Goal: Navigation & Orientation: Find specific page/section

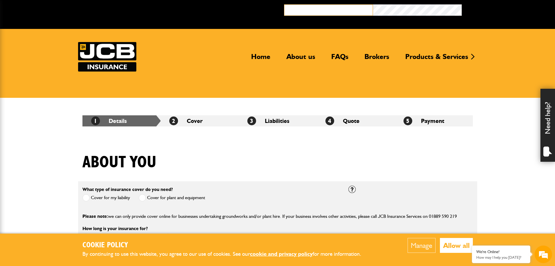
type input "**********"
click at [462, 4] on button "Broker Login" at bounding box center [506, 8] width 89 height 9
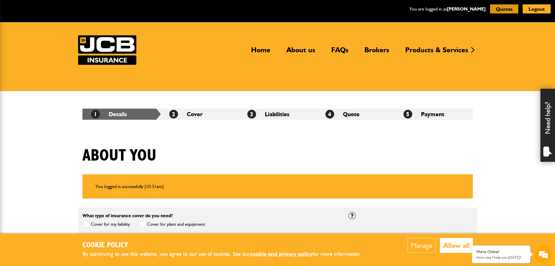
click at [503, 11] on button "Quotes" at bounding box center [504, 8] width 28 height 9
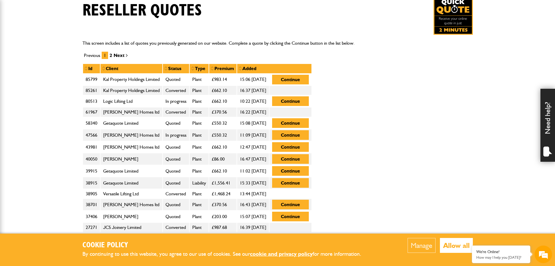
scroll to position [175, 0]
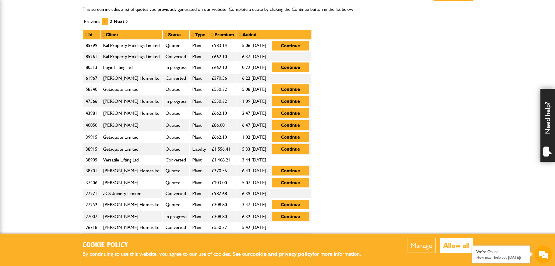
click at [114, 57] on td "Kal Property Holdings Limited" at bounding box center [131, 57] width 62 height 10
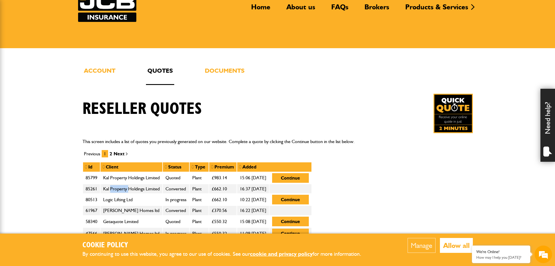
scroll to position [29, 0]
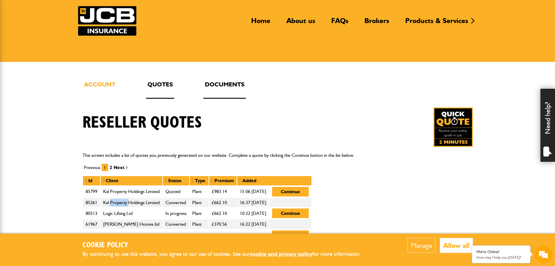
click at [218, 83] on link "Documents" at bounding box center [225, 88] width 43 height 19
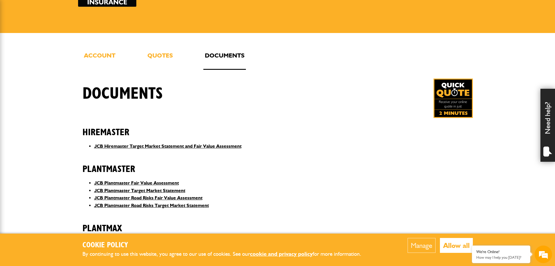
scroll to position [58, 0]
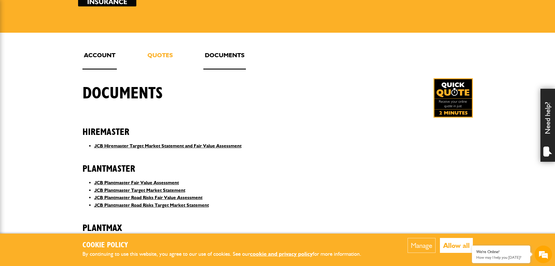
click at [108, 56] on link "Account" at bounding box center [100, 59] width 34 height 19
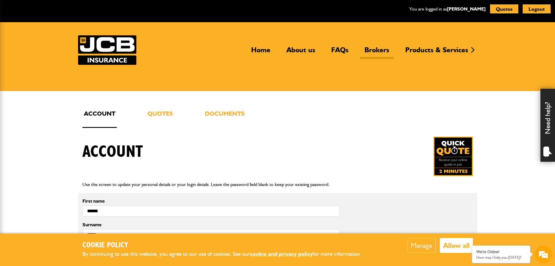
click at [378, 49] on link "Brokers" at bounding box center [377, 51] width 34 height 13
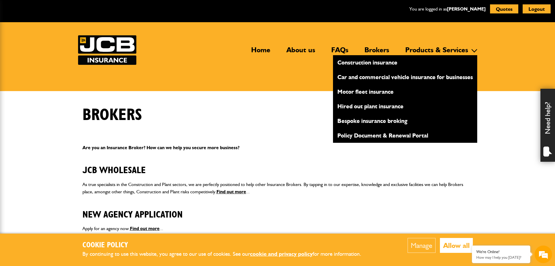
click at [375, 107] on link "Hired out plant insurance" at bounding box center [405, 106] width 144 height 10
